Goal: Use online tool/utility

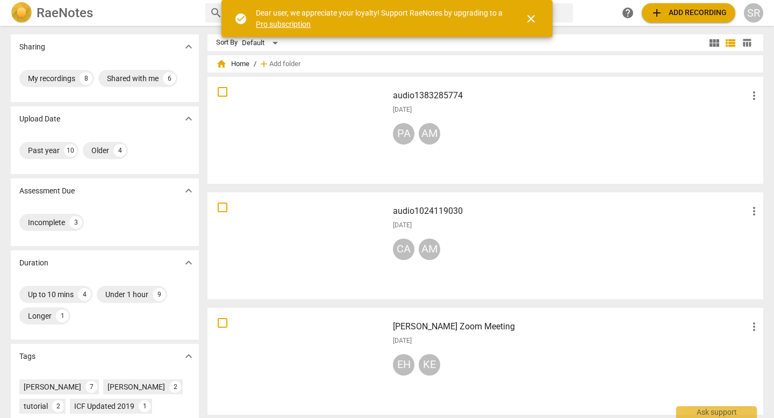
click at [680, 12] on span "add Add recording" at bounding box center [688, 12] width 76 height 13
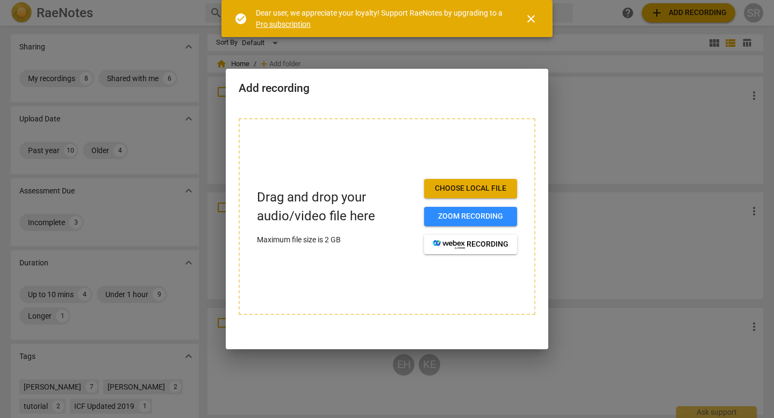
click at [526, 17] on span "close" at bounding box center [531, 18] width 13 height 13
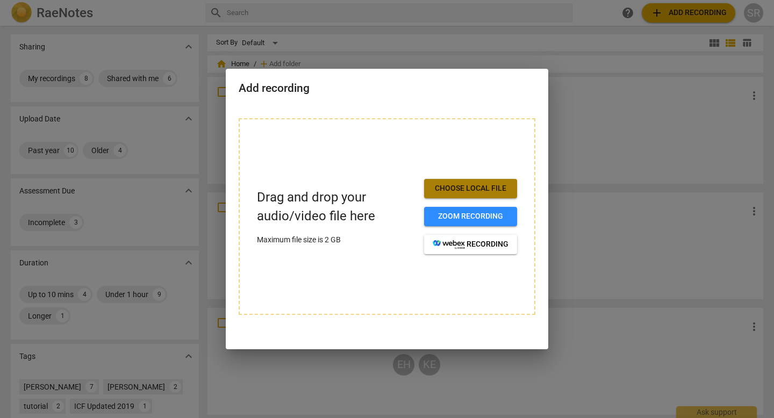
click at [469, 185] on span "Choose local file" at bounding box center [471, 188] width 76 height 11
click at [475, 190] on span "Choose local file" at bounding box center [471, 188] width 76 height 11
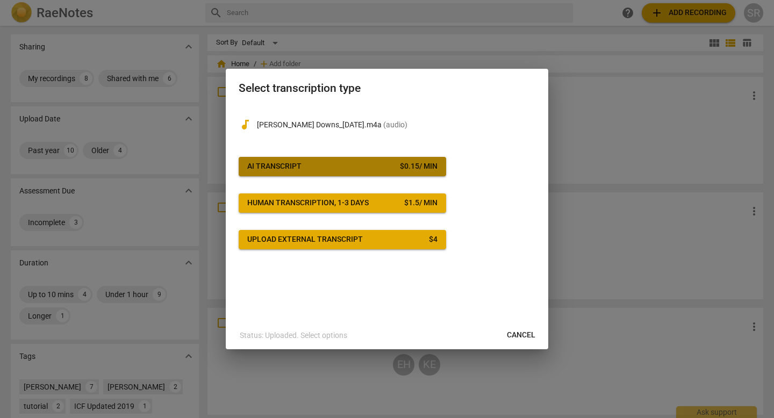
click at [386, 165] on span "AI Transcript $ 0.15 / min" at bounding box center [342, 166] width 190 height 11
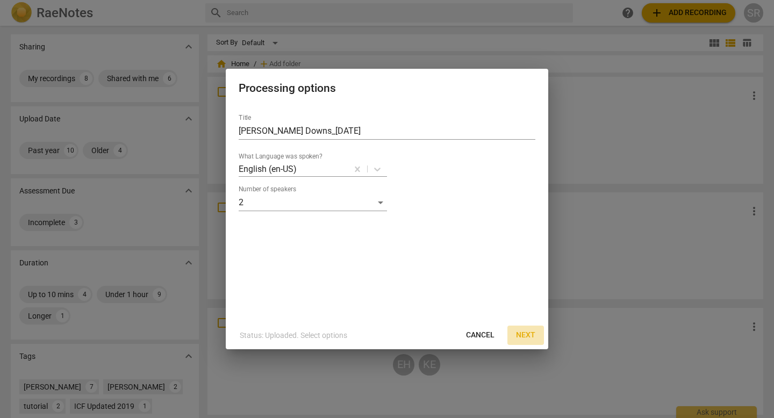
click at [524, 332] on span "Next" at bounding box center [525, 335] width 19 height 11
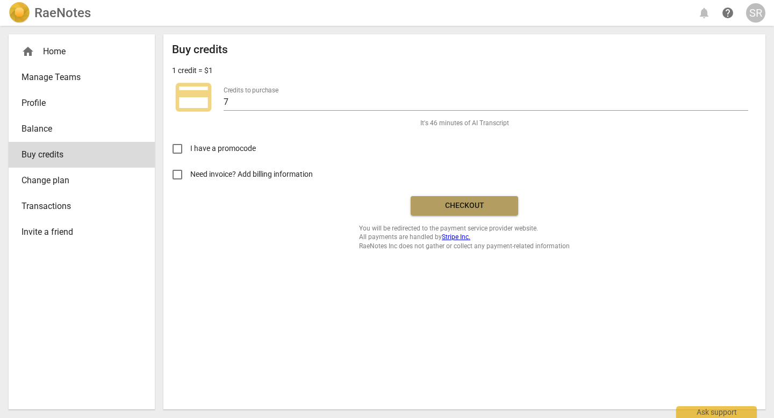
click at [482, 209] on span "Checkout" at bounding box center [464, 205] width 90 height 11
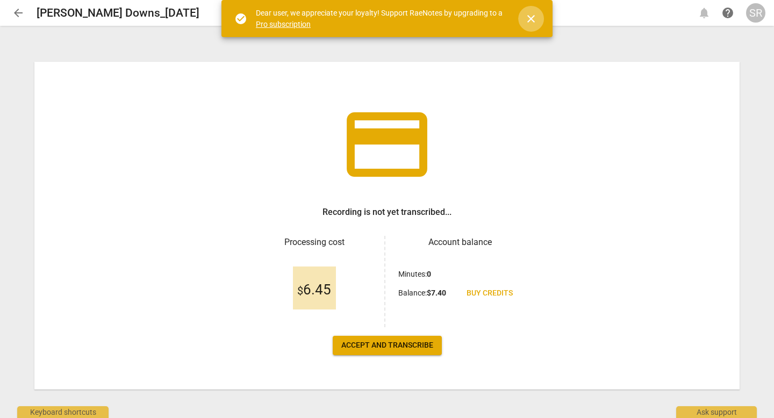
click at [525, 23] on span "close" at bounding box center [531, 18] width 13 height 13
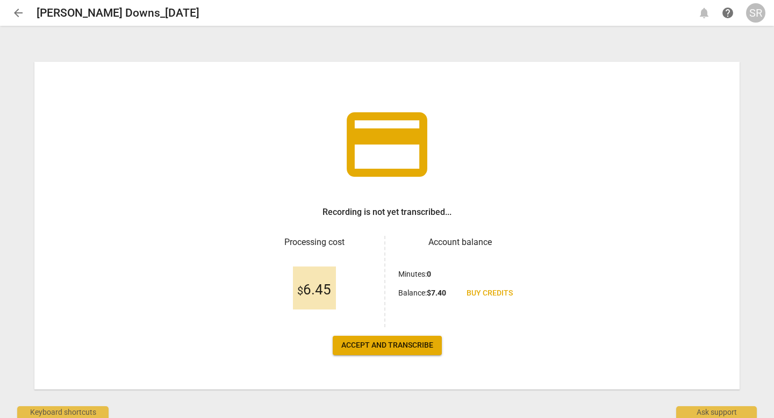
scroll to position [6, 0]
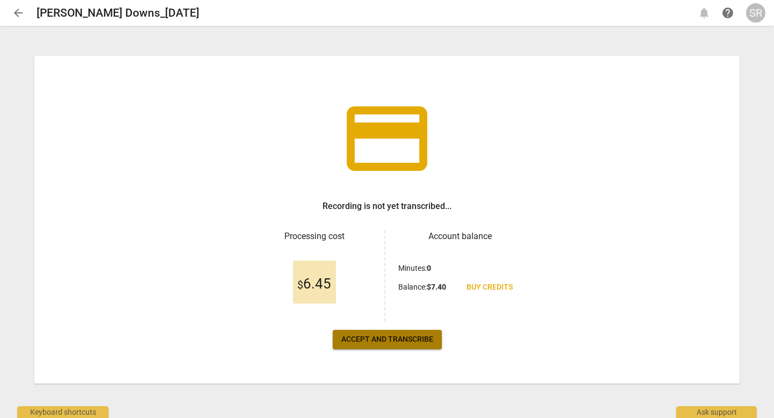
click at [405, 341] on span "Accept and transcribe" at bounding box center [387, 339] width 92 height 11
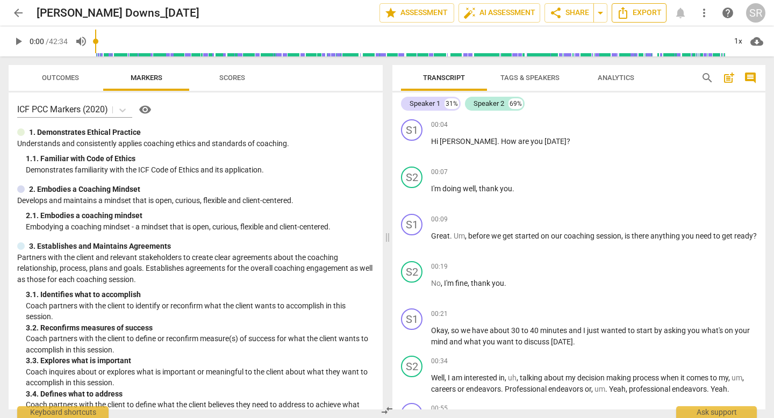
click at [635, 12] on span "Export" at bounding box center [638, 12] width 45 height 13
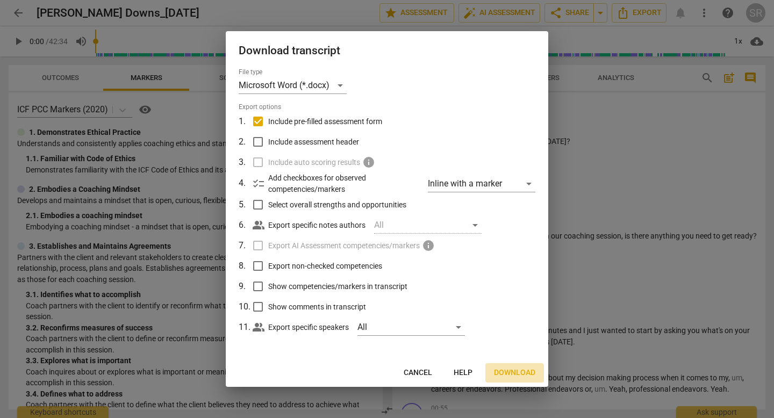
click at [517, 370] on span "Download" at bounding box center [514, 373] width 41 height 11
